Goal: Task Accomplishment & Management: Use online tool/utility

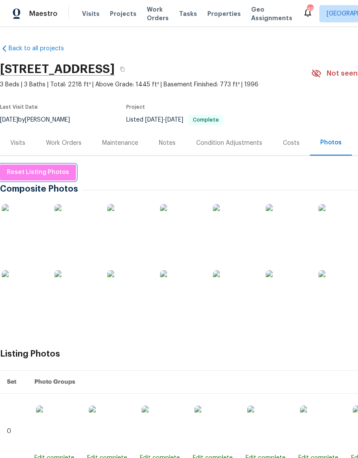
click at [26, 172] on span "Reset Listing Photos" at bounding box center [38, 172] width 62 height 11
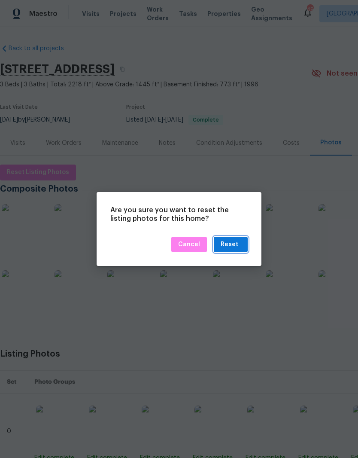
click at [233, 245] on div "Reset" at bounding box center [230, 244] width 18 height 11
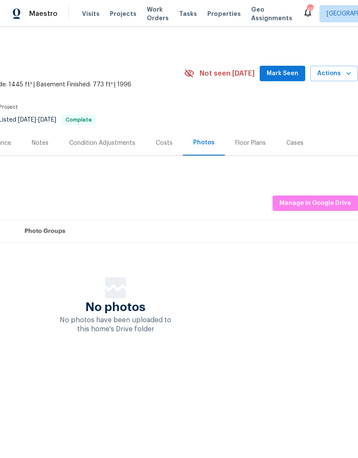
scroll to position [0, 127]
click at [327, 206] on span "Manage in Google Drive" at bounding box center [316, 203] width 72 height 11
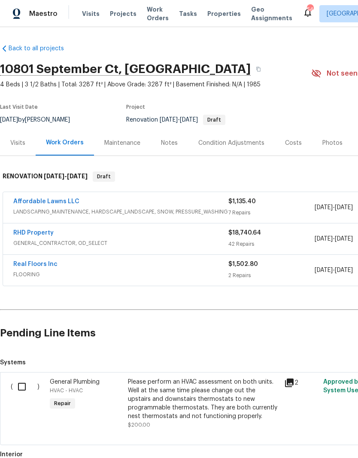
click at [34, 225] on div "RHD Property GENERAL_CONTRACTOR, OD_SELECT $18,740.64 42 Repairs [DATE] - [DATE…" at bounding box center [242, 238] width 479 height 31
click at [33, 233] on link "RHD Property" at bounding box center [33, 233] width 40 height 6
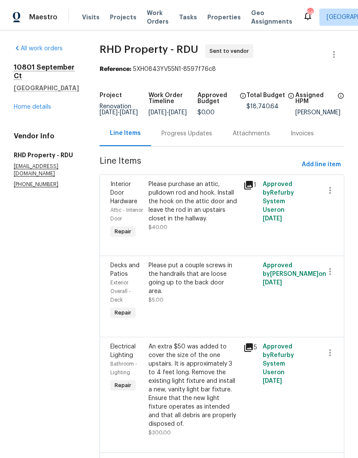
scroll to position [35, 0]
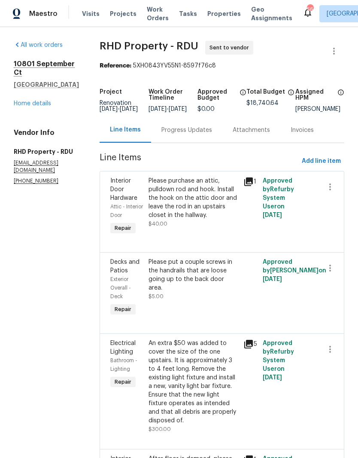
click at [38, 100] on link "Home details" at bounding box center [32, 103] width 37 height 6
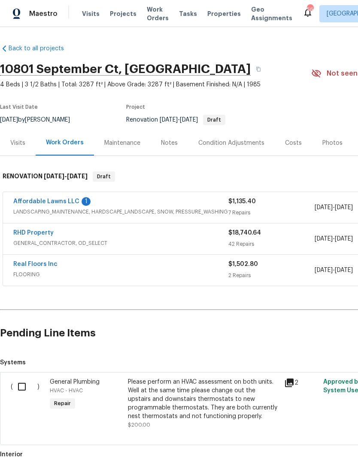
click at [43, 201] on link "Affordable Lawns LLC" at bounding box center [46, 201] width 66 height 6
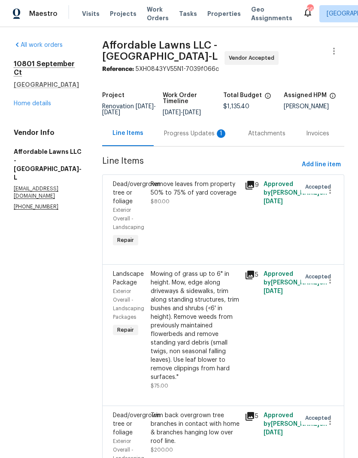
click at [202, 132] on div "Progress Updates 1" at bounding box center [196, 133] width 64 height 9
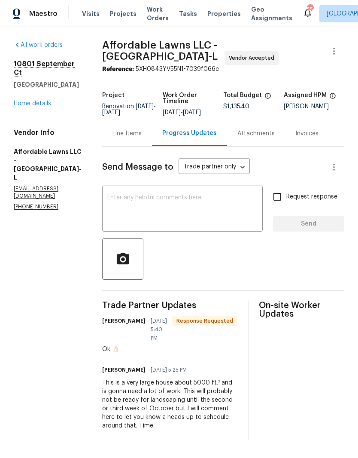
click at [30, 100] on link "Home details" at bounding box center [32, 103] width 37 height 6
